Goal: Task Accomplishment & Management: Manage account settings

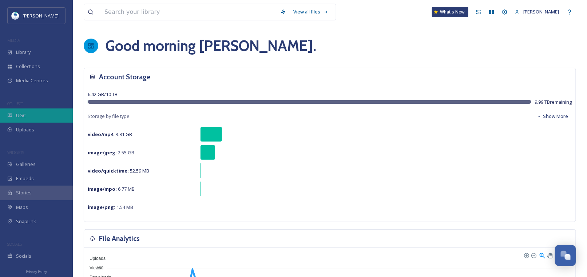
click at [27, 114] on div "UGC" at bounding box center [36, 115] width 73 height 14
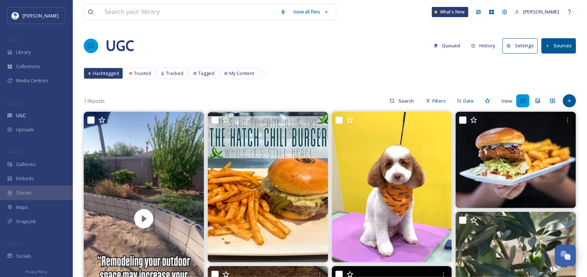
click at [558, 46] on button "Sources" at bounding box center [559, 45] width 35 height 15
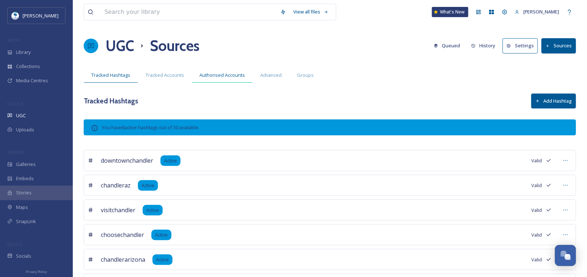
click at [224, 75] on span "Authorised Accounts" at bounding box center [222, 75] width 46 height 7
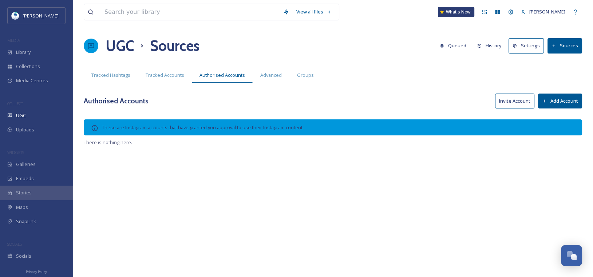
click at [554, 94] on button "Add Account" at bounding box center [560, 101] width 44 height 15
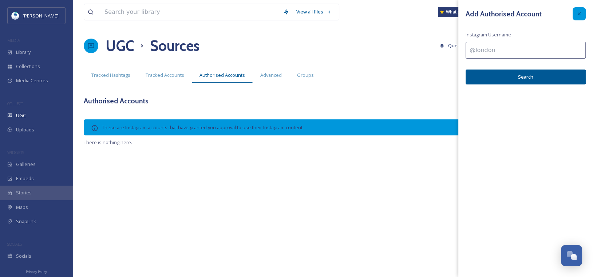
click at [581, 11] on icon at bounding box center [579, 14] width 6 height 6
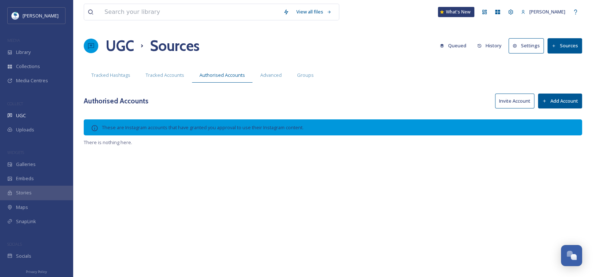
click at [518, 98] on button "Invite Account" at bounding box center [514, 101] width 39 height 15
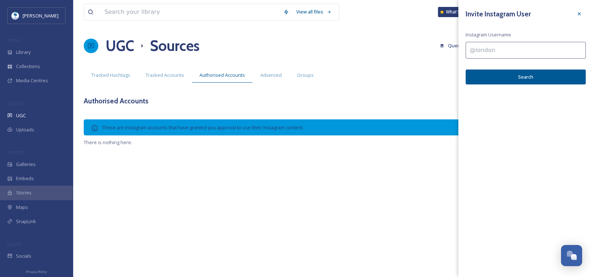
click at [367, 35] on div "UGC Sources Queued History Settings Sources" at bounding box center [333, 46] width 498 height 22
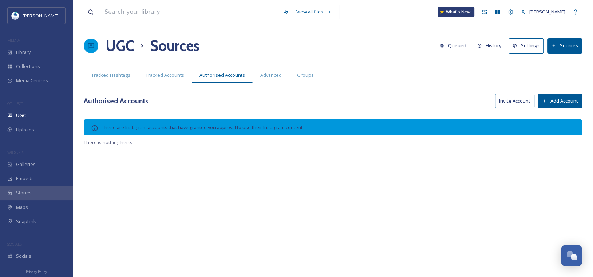
click at [554, 101] on button "Add Account" at bounding box center [560, 101] width 44 height 15
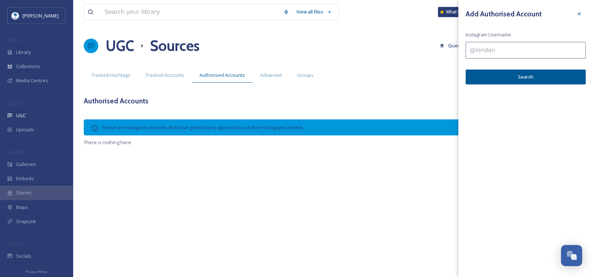
click at [495, 46] on input at bounding box center [526, 50] width 120 height 17
paste input "[URL][DOMAIN_NAME]"
drag, startPoint x: 542, startPoint y: 50, endPoint x: 394, endPoint y: 53, distance: 148.9
click at [394, 53] on div "View all files What's New [PERSON_NAME] UGC Sources Queued History Settings Sou…" at bounding box center [333, 138] width 520 height 277
type input "Y"
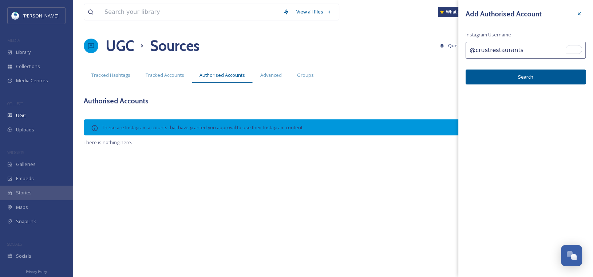
type input "@crustrestaurants"
click at [507, 78] on button "Search" at bounding box center [526, 77] width 120 height 15
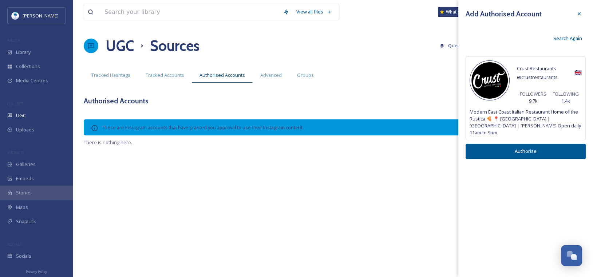
click at [518, 144] on button "Authorise" at bounding box center [526, 151] width 120 height 15
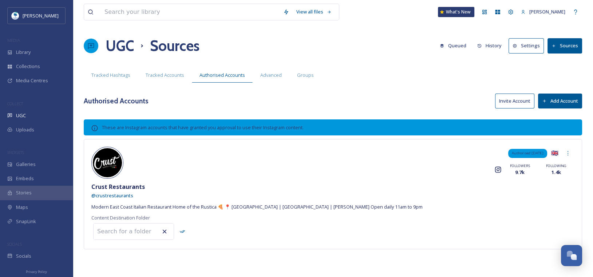
click at [428, 75] on div "Tracked Hashtags Tracked Accounts Authorised Accounts Advanced Groups" at bounding box center [333, 75] width 498 height 15
click at [568, 152] on icon at bounding box center [568, 153] width 6 height 6
click at [558, 166] on span "Remove" at bounding box center [562, 169] width 18 height 7
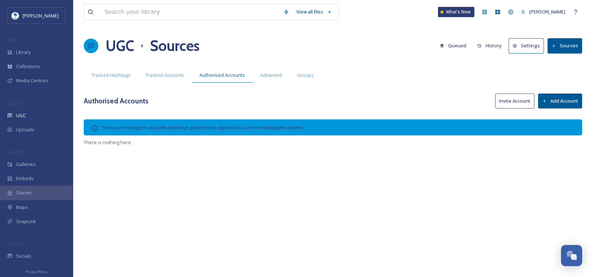
click at [505, 101] on button "Invite Account" at bounding box center [514, 101] width 39 height 15
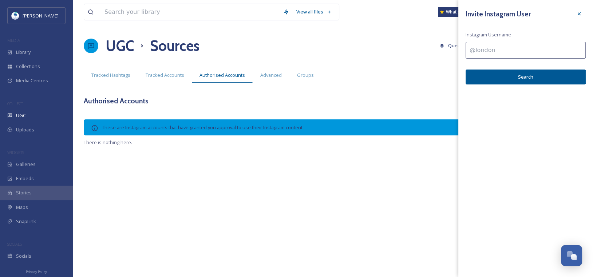
click at [493, 51] on input at bounding box center [526, 50] width 120 height 17
type input "@crustrestaurants"
click at [514, 79] on button "Search" at bounding box center [526, 77] width 120 height 15
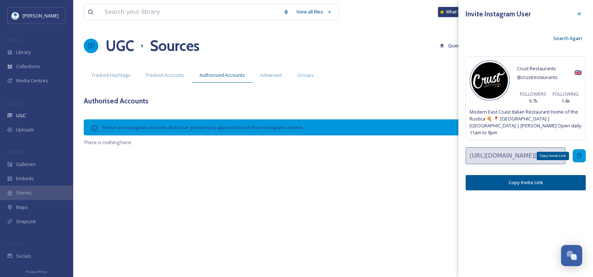
click at [581, 149] on div "Copy Invite Link" at bounding box center [579, 155] width 13 height 13
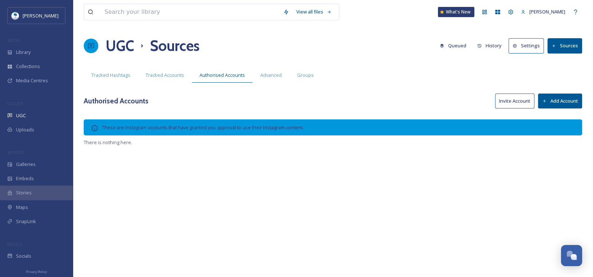
click at [377, 44] on div "UGC Sources Queued History Settings Sources" at bounding box center [333, 46] width 498 height 22
click at [495, 100] on button "Invite Account" at bounding box center [514, 101] width 39 height 15
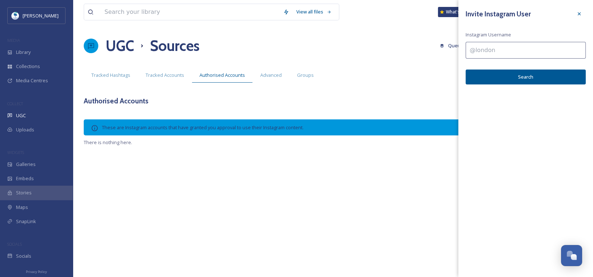
click at [476, 51] on input at bounding box center [526, 50] width 120 height 17
type input "@theostrichbar"
click at [528, 74] on button "Search" at bounding box center [526, 77] width 120 height 15
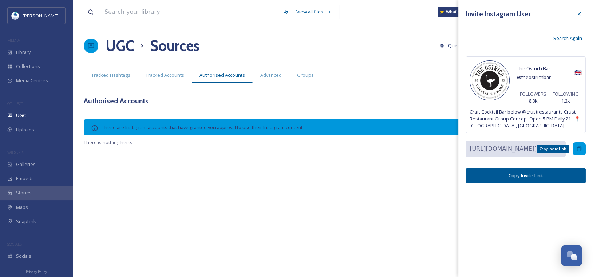
click at [578, 149] on icon at bounding box center [579, 149] width 6 height 6
